Goal: Transaction & Acquisition: Purchase product/service

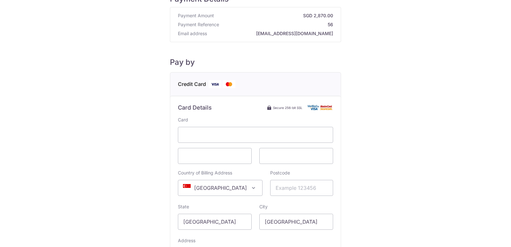
scroll to position [64, 0]
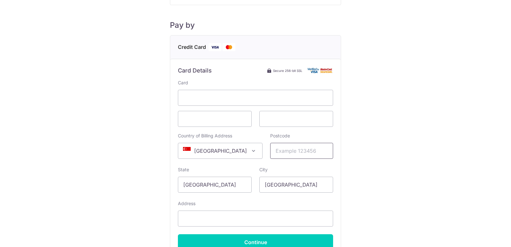
click at [270, 149] on input "Postcode" at bounding box center [301, 151] width 63 height 16
type input "234234"
click at [202, 214] on input "Address" at bounding box center [255, 218] width 155 height 16
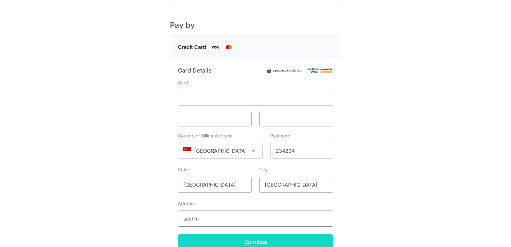
type input "sachin"
click at [253, 242] on input "Continue" at bounding box center [255, 242] width 155 height 16
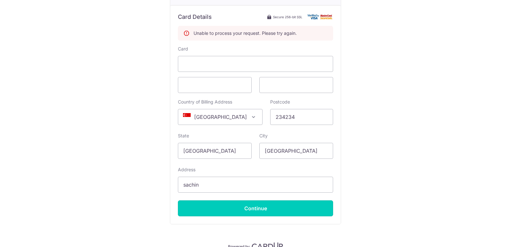
scroll to position [128, 0]
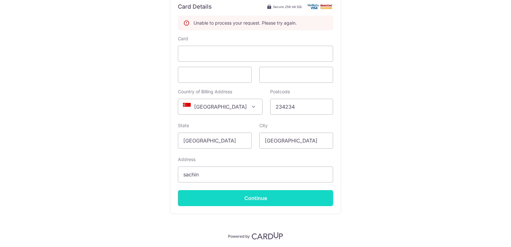
click at [252, 200] on input "Continue" at bounding box center [255, 198] width 155 height 16
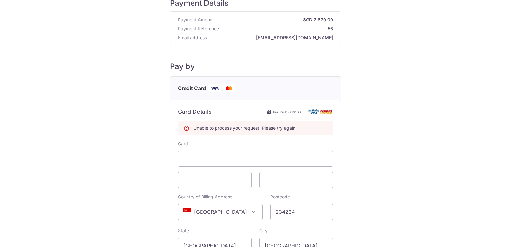
scroll to position [0, 0]
